Goal: Task Accomplishment & Management: Manage account settings

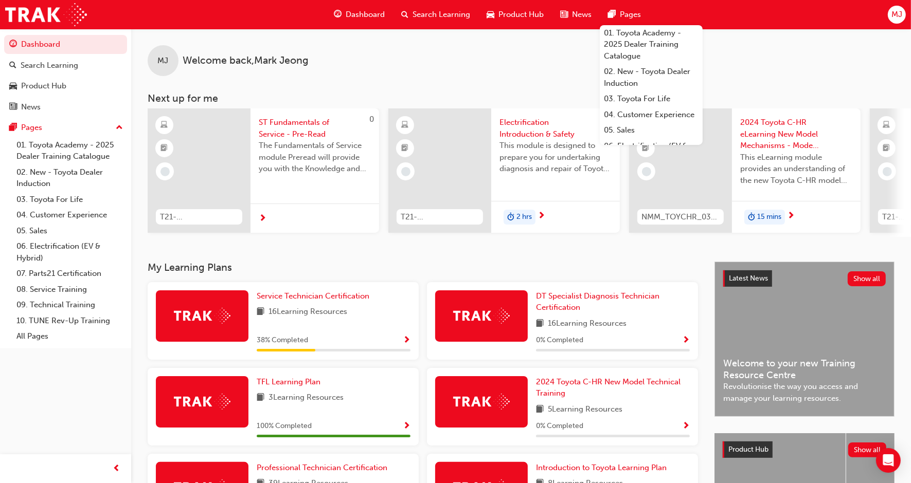
click at [896, 18] on span "MJ" at bounding box center [896, 15] width 11 height 12
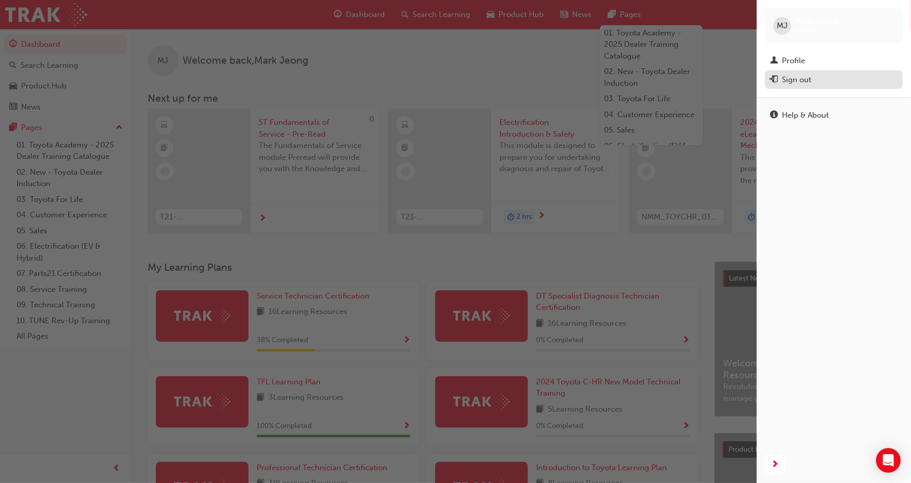
click at [841, 71] on button "Sign out" at bounding box center [834, 79] width 138 height 19
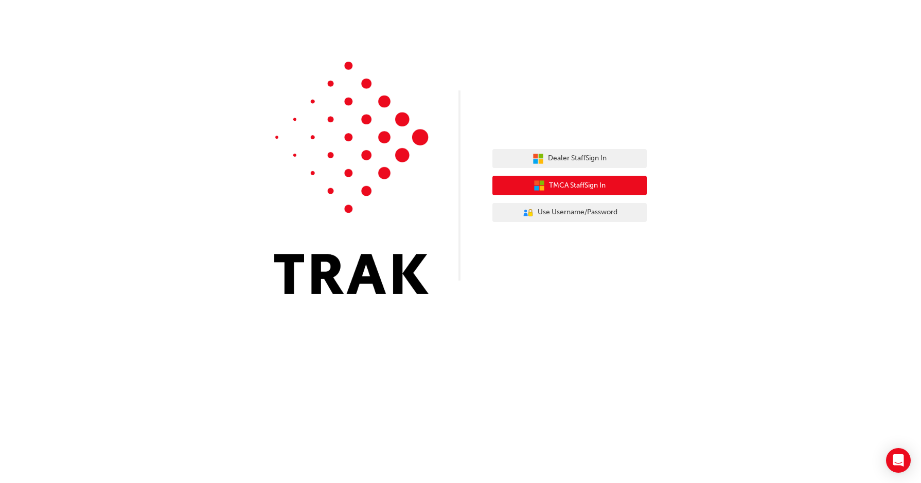
click at [613, 176] on button "TMCA Staff Sign In" at bounding box center [569, 186] width 154 height 20
